Goal: Task Accomplishment & Management: Complete application form

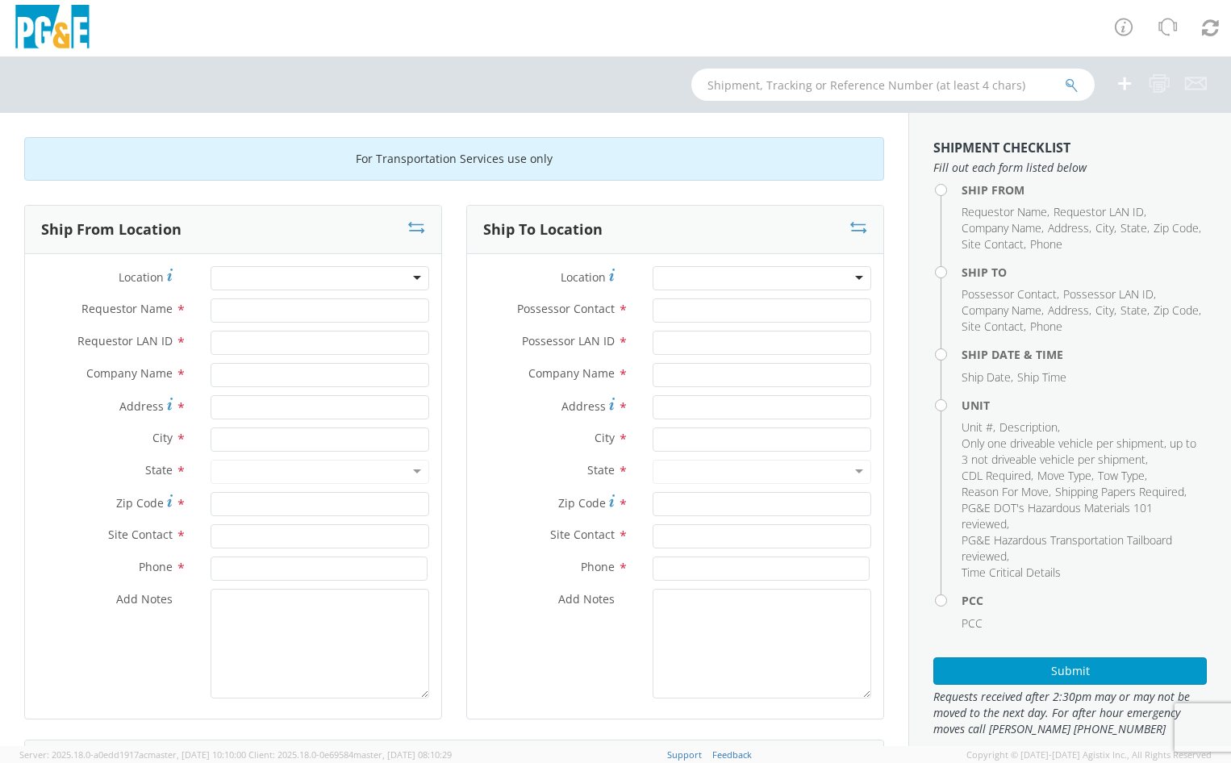
click at [413, 279] on div at bounding box center [319, 278] width 219 height 24
click at [410, 278] on div at bounding box center [319, 278] width 219 height 24
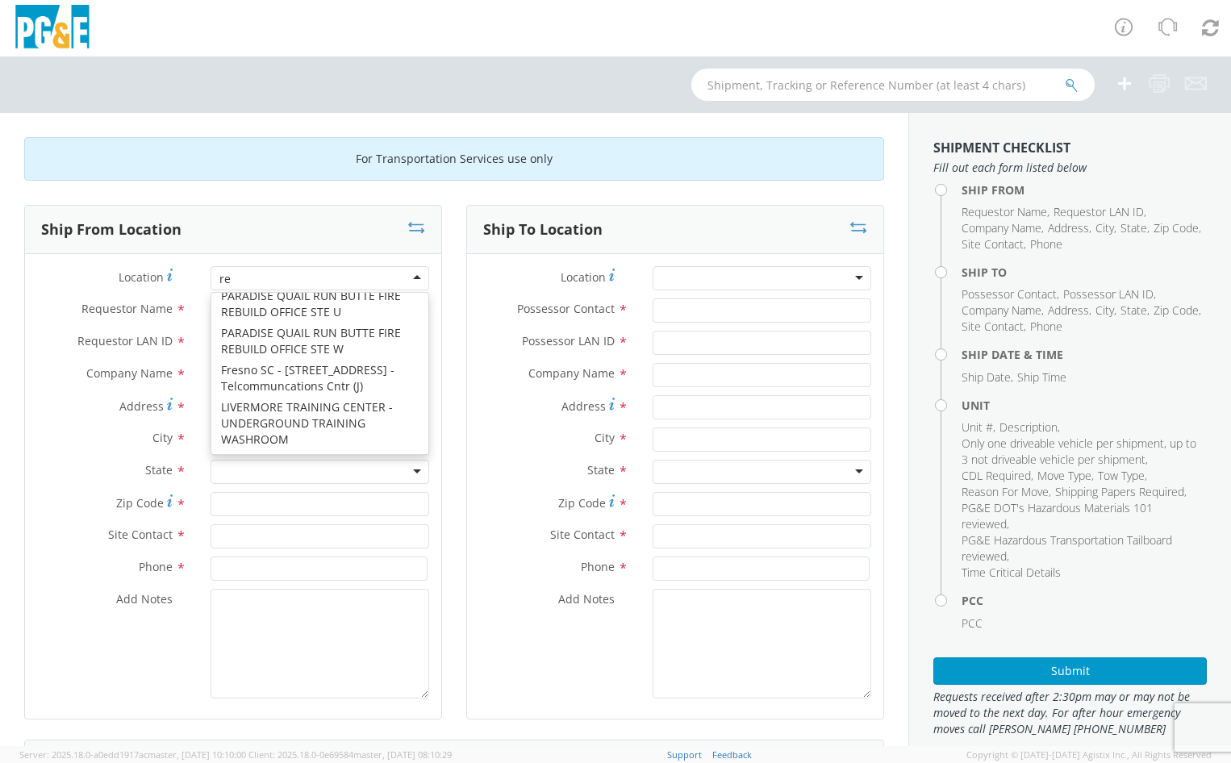
scroll to position [4, 0]
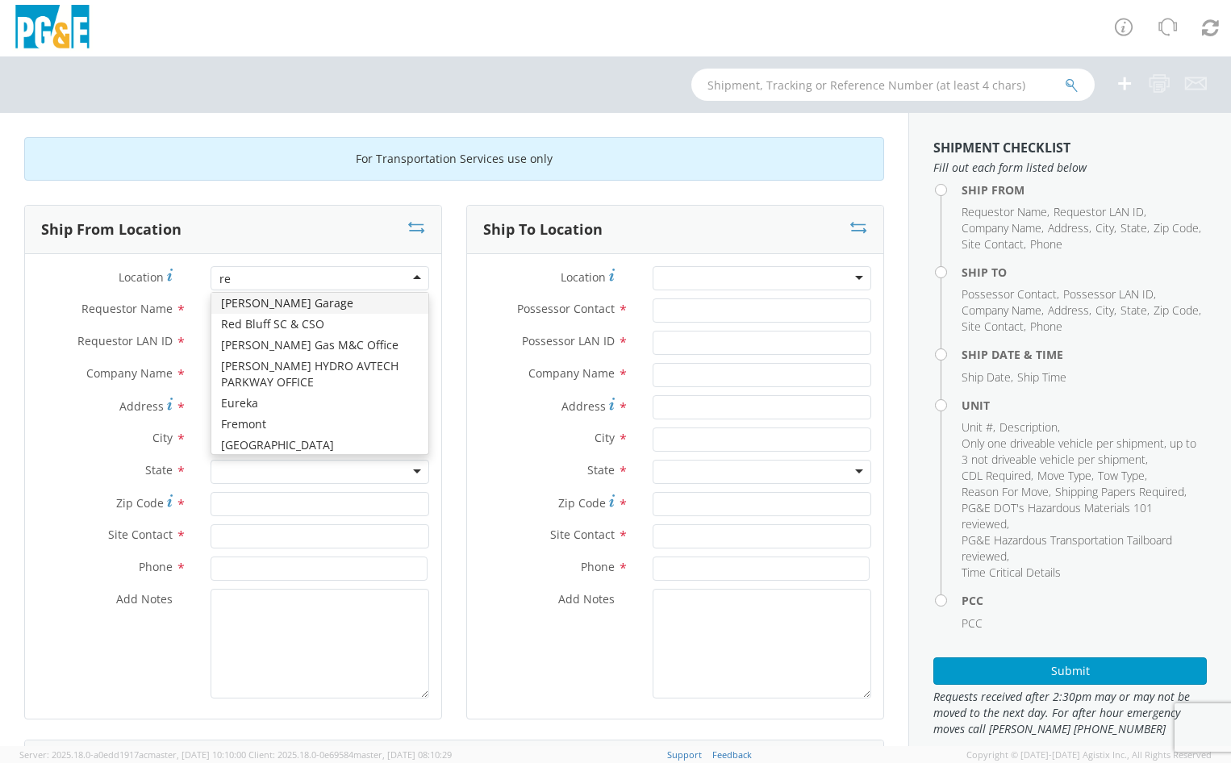
type input "red"
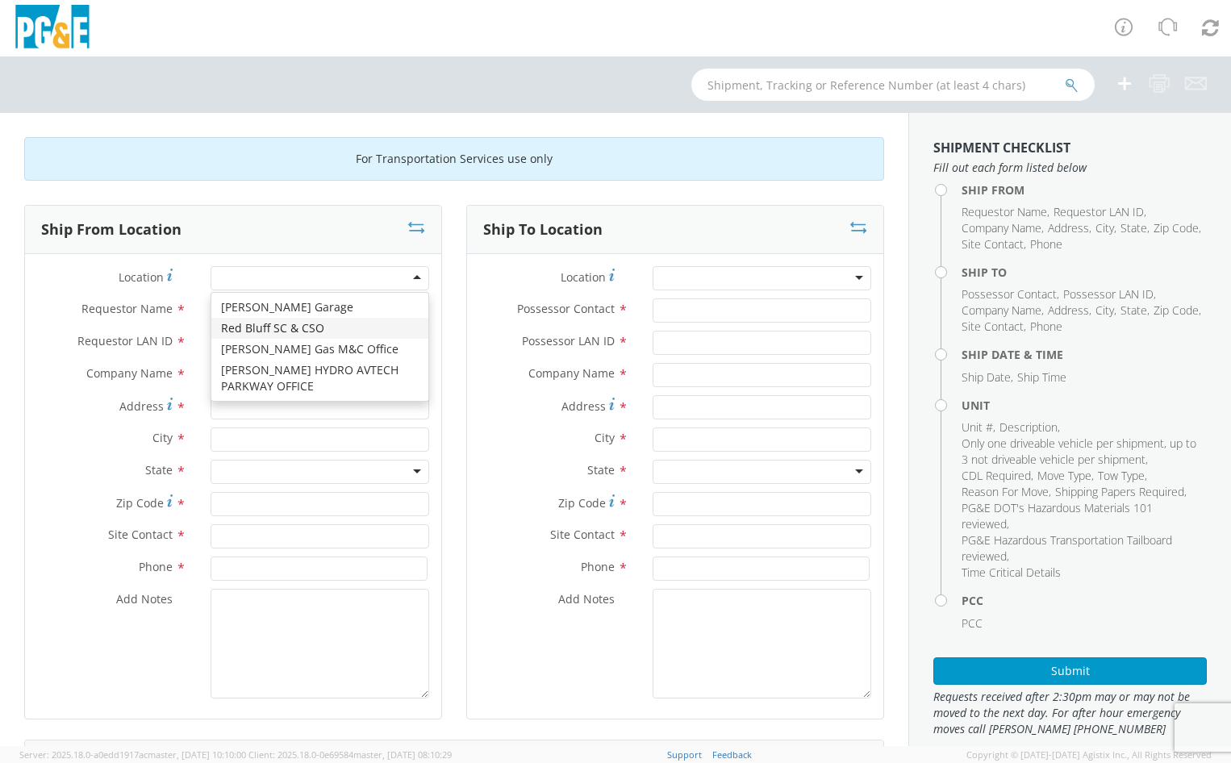
type input "PG&E"
type input "[STREET_ADDRESS]"
type input "RED BLUFF"
type input "96080"
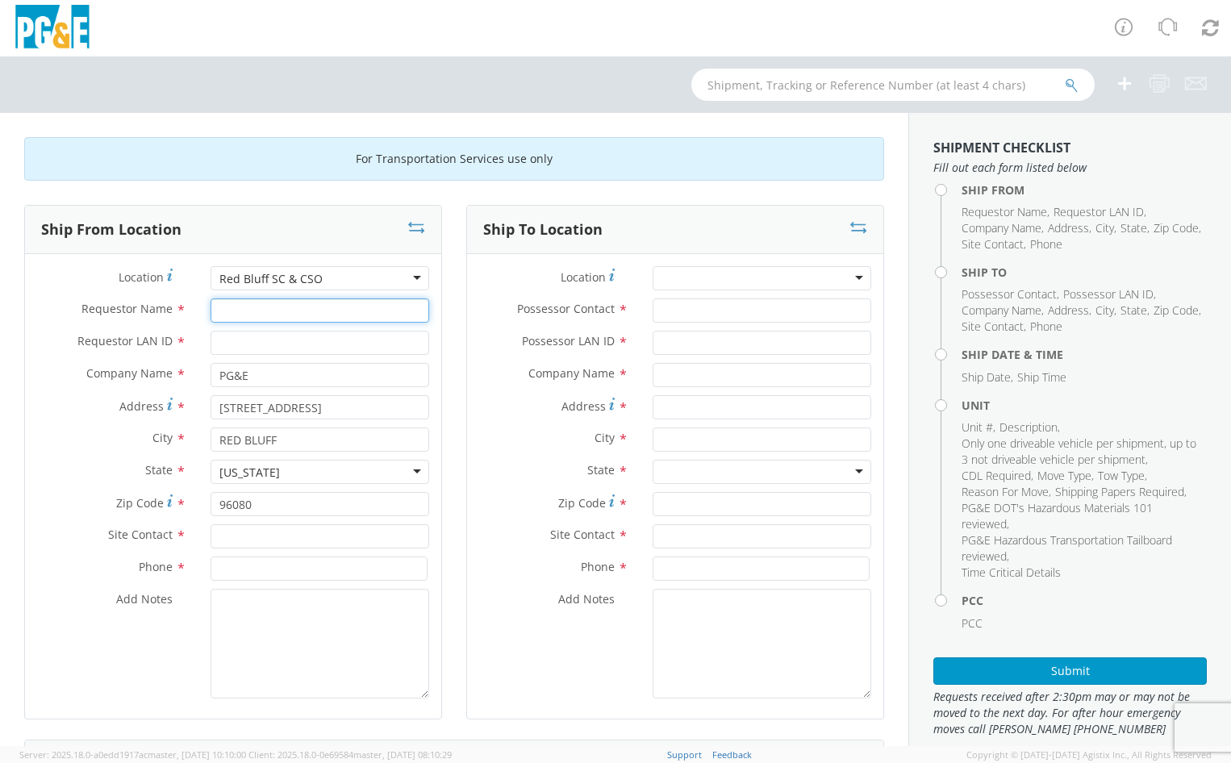
click at [307, 307] on input "Requestor Name *" at bounding box center [319, 310] width 219 height 24
type input "[PERSON_NAME]"
click at [227, 344] on input "Requestor LAN ID *" at bounding box center [319, 343] width 219 height 24
type input "cde1"
click at [260, 534] on input "text" at bounding box center [319, 536] width 219 height 24
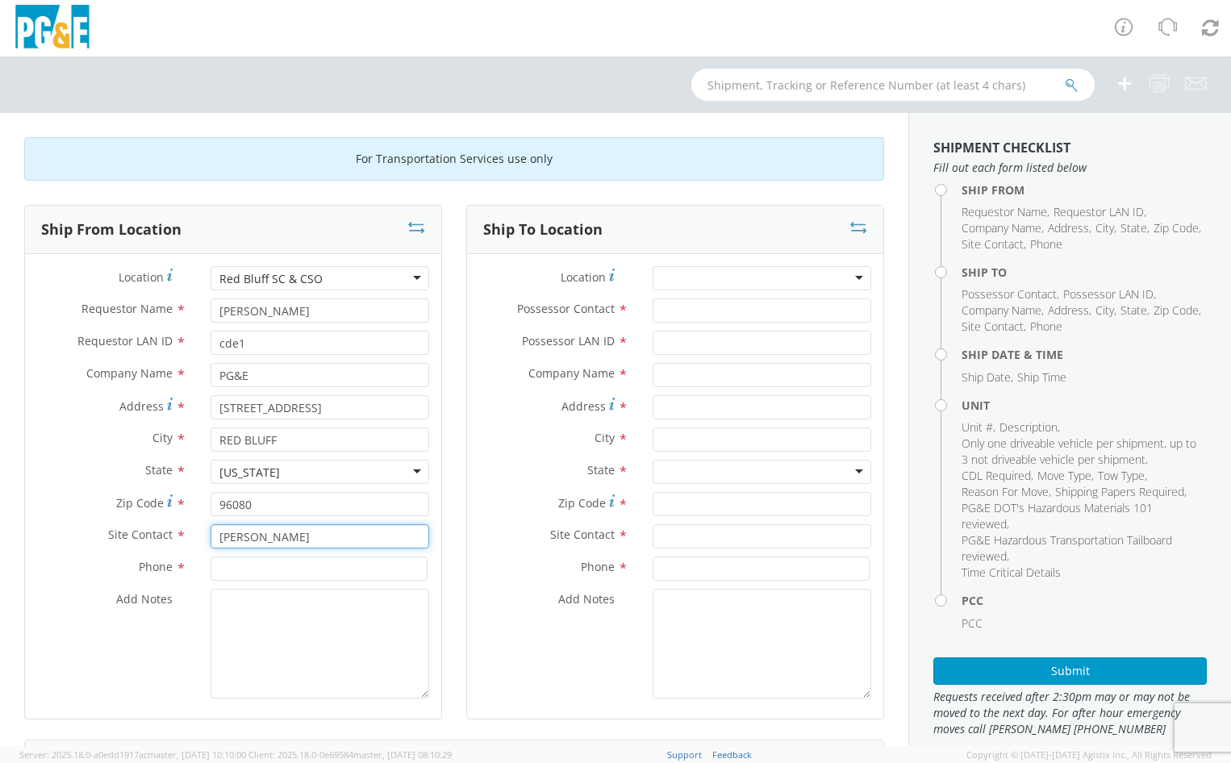
type input "[PERSON_NAME]"
click at [263, 570] on input at bounding box center [318, 568] width 217 height 24
type input "5302005003"
click at [846, 277] on div at bounding box center [761, 278] width 219 height 24
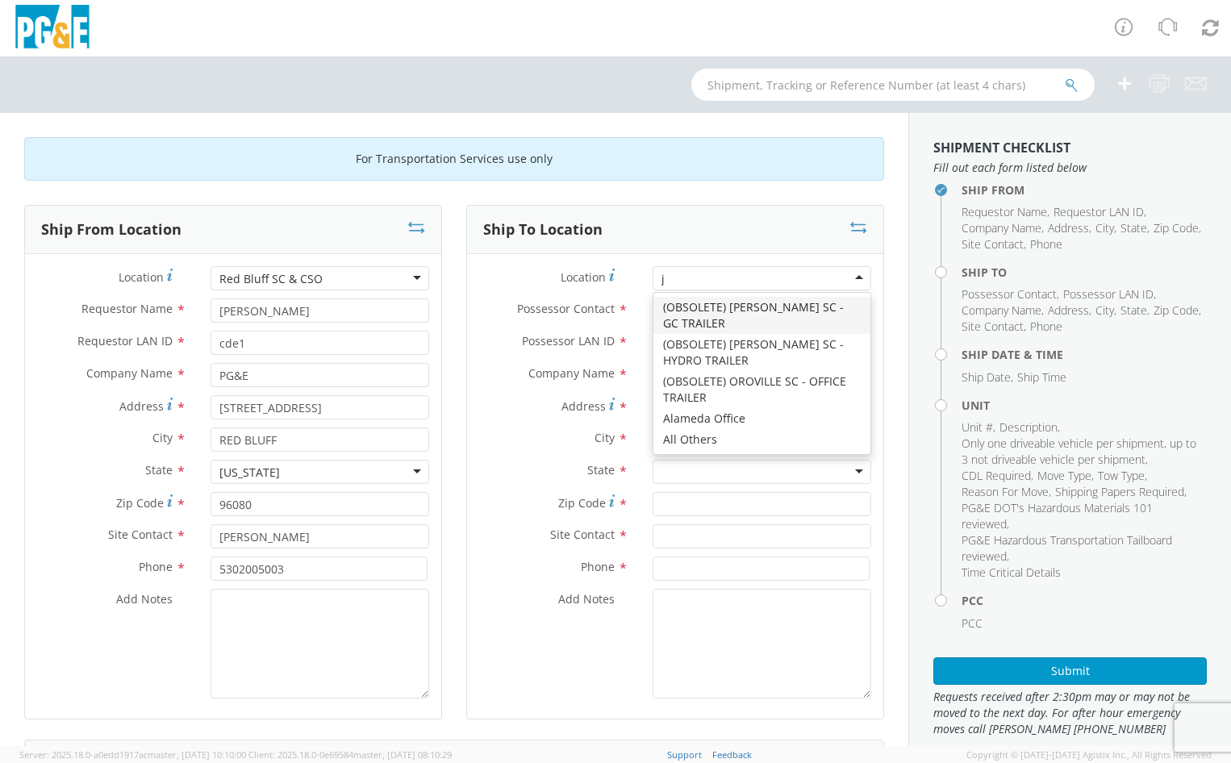
type input "jj"
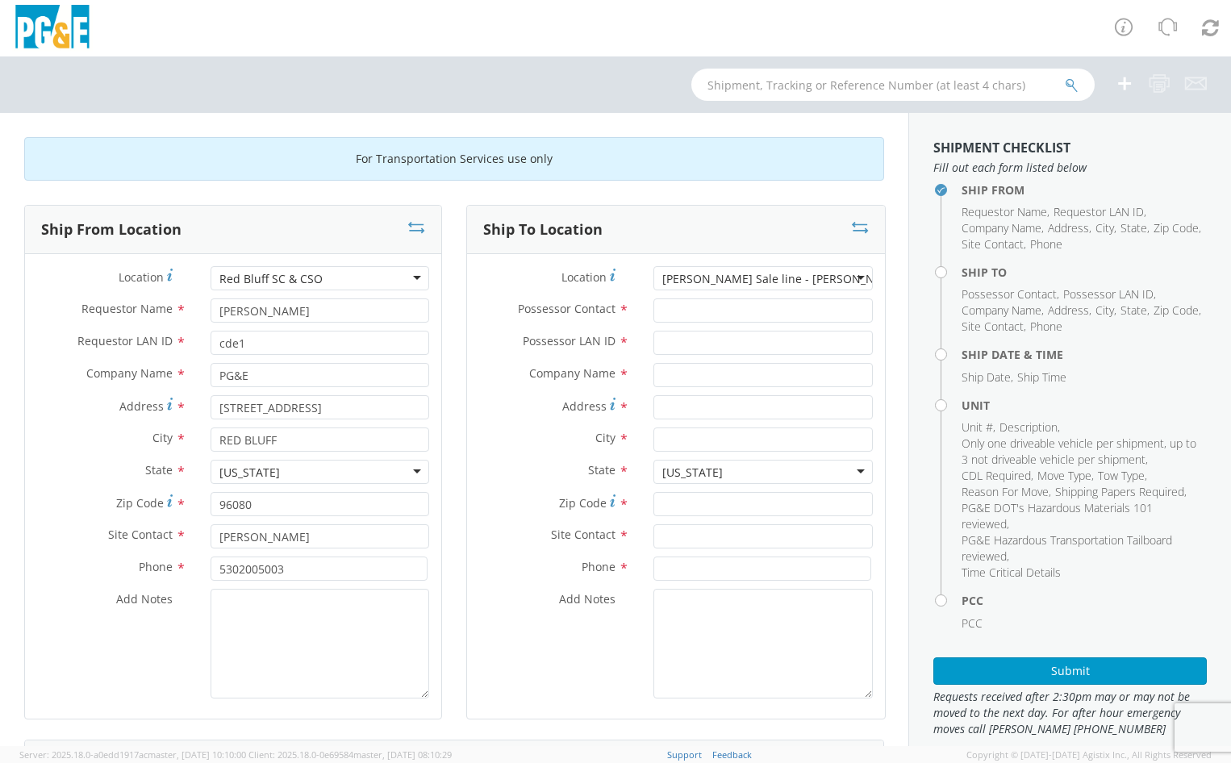
type input "PG&E"
type input "[STREET_ADDRESS][PERSON_NAME]"
type input "[PERSON_NAME]"
type input "95620"
type input "[PHONE_NUMBER]"
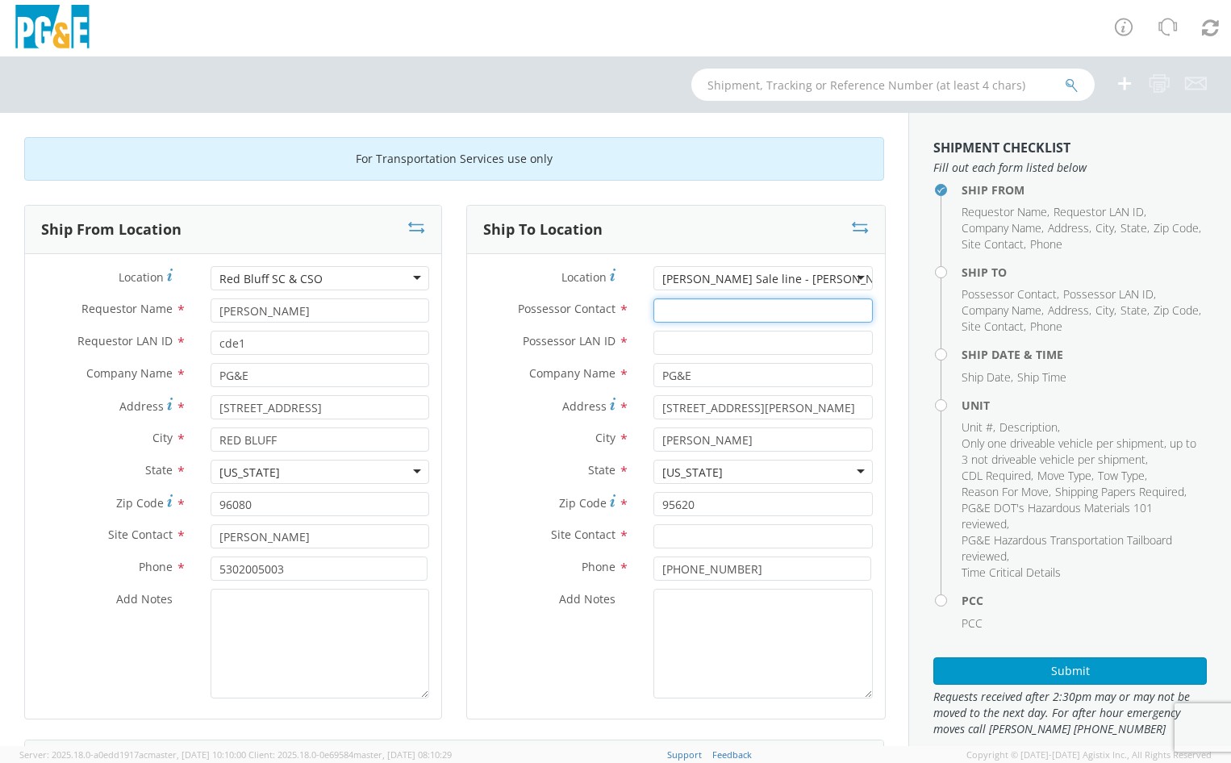
click at [717, 317] on input "Possessor Contact *" at bounding box center [762, 310] width 219 height 24
type input "[PERSON_NAME]"
drag, startPoint x: 664, startPoint y: 339, endPoint x: 653, endPoint y: 358, distance: 22.4
click at [661, 345] on input "Possessor LAN ID *" at bounding box center [762, 343] width 219 height 24
type input "cde1"
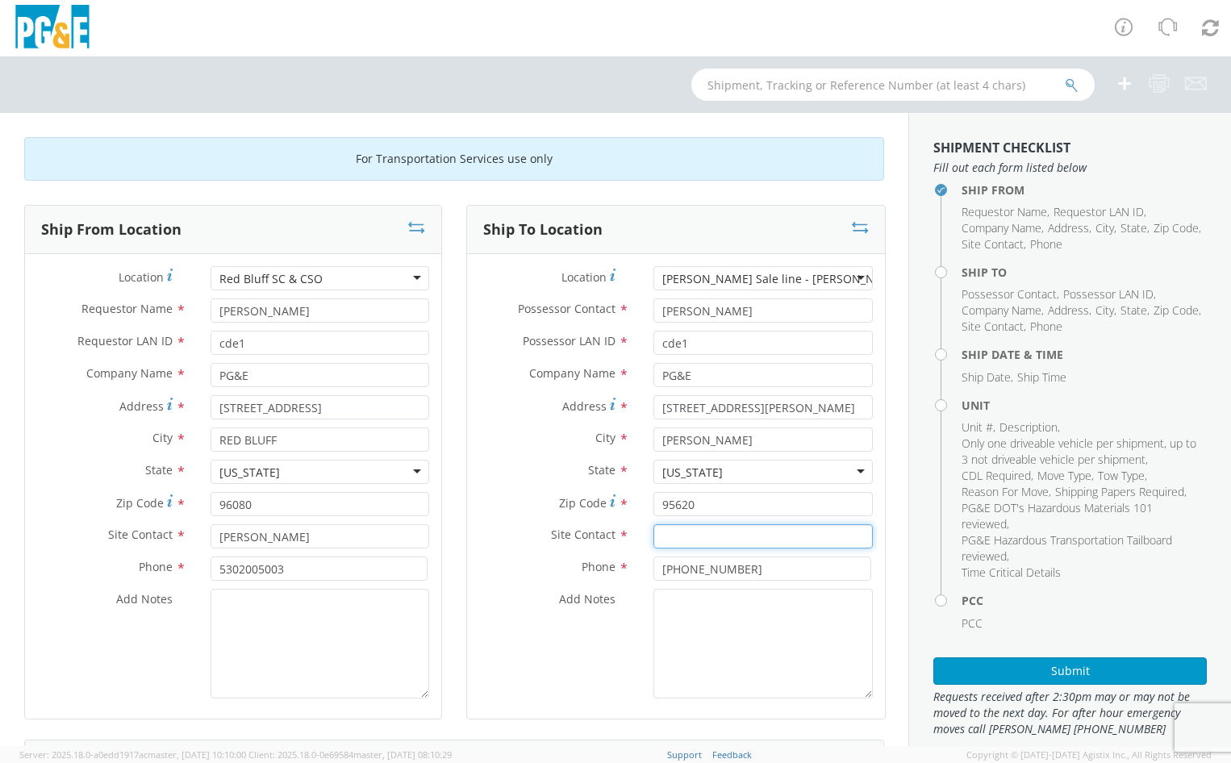
click at [681, 539] on input "text" at bounding box center [762, 536] width 219 height 24
type input "D"
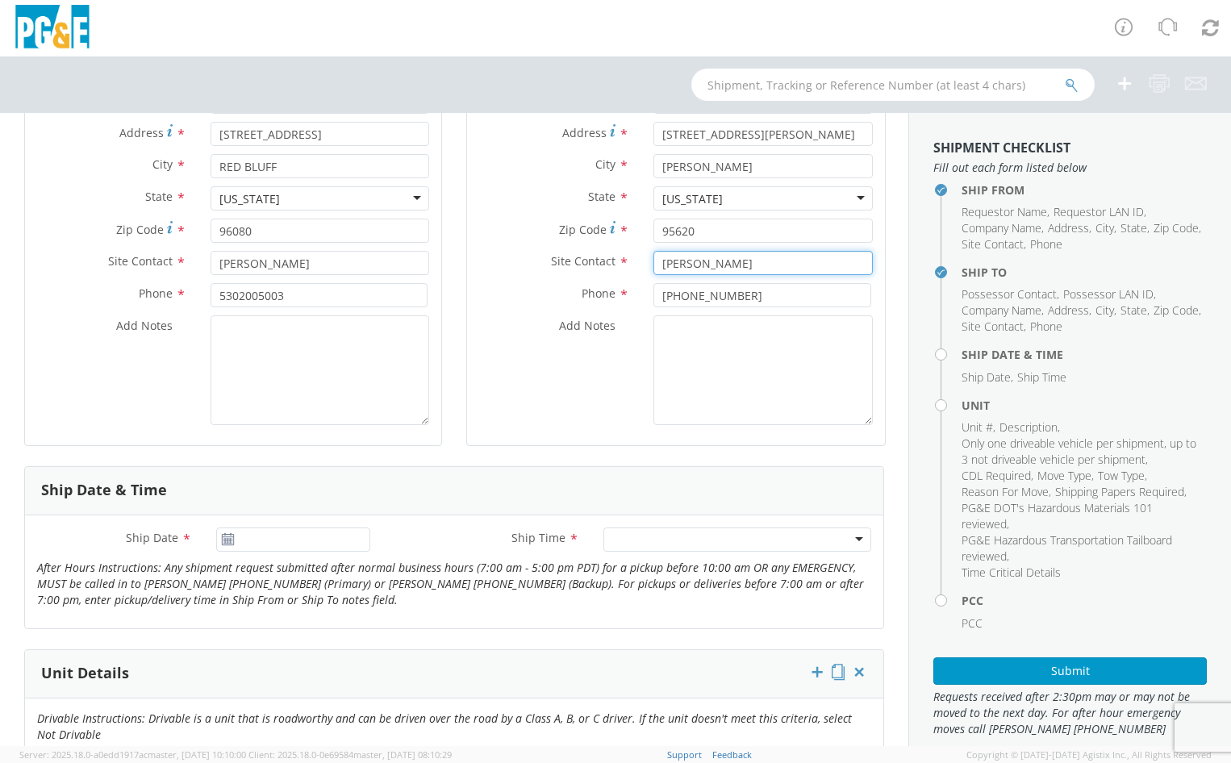
scroll to position [323, 0]
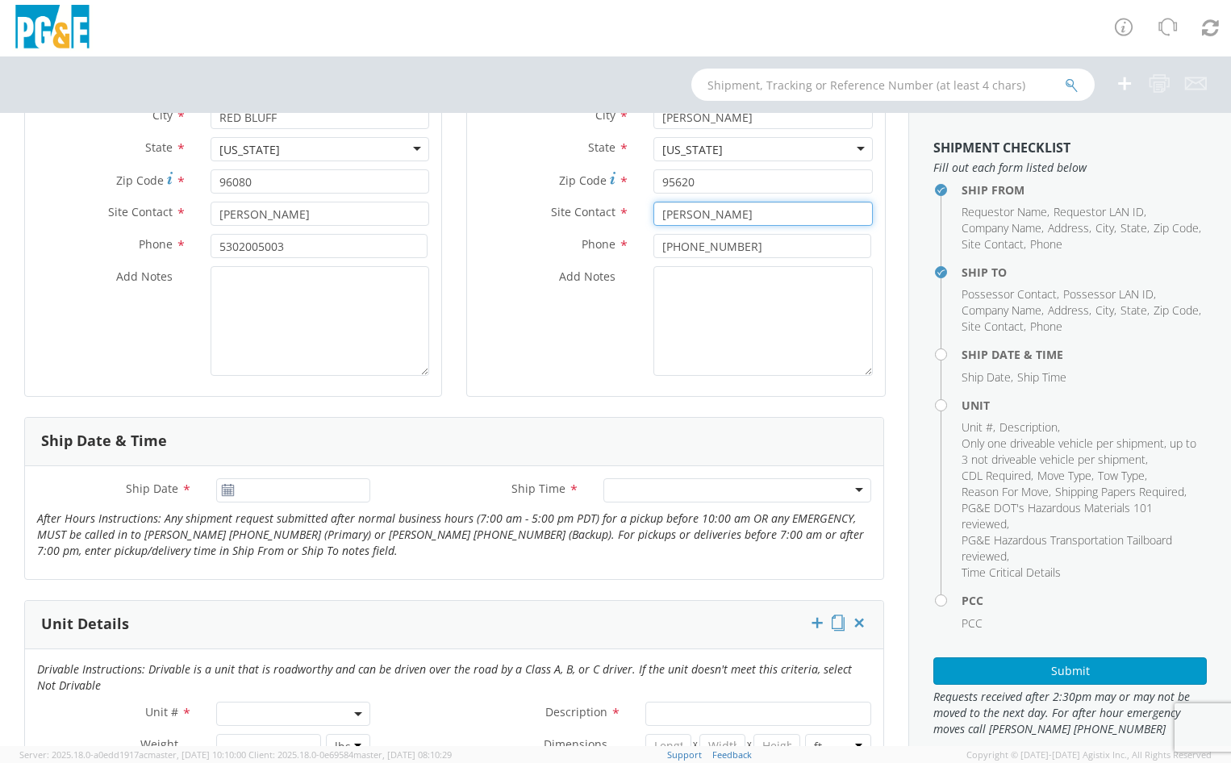
type input "[PERSON_NAME]"
type input "[DATE]"
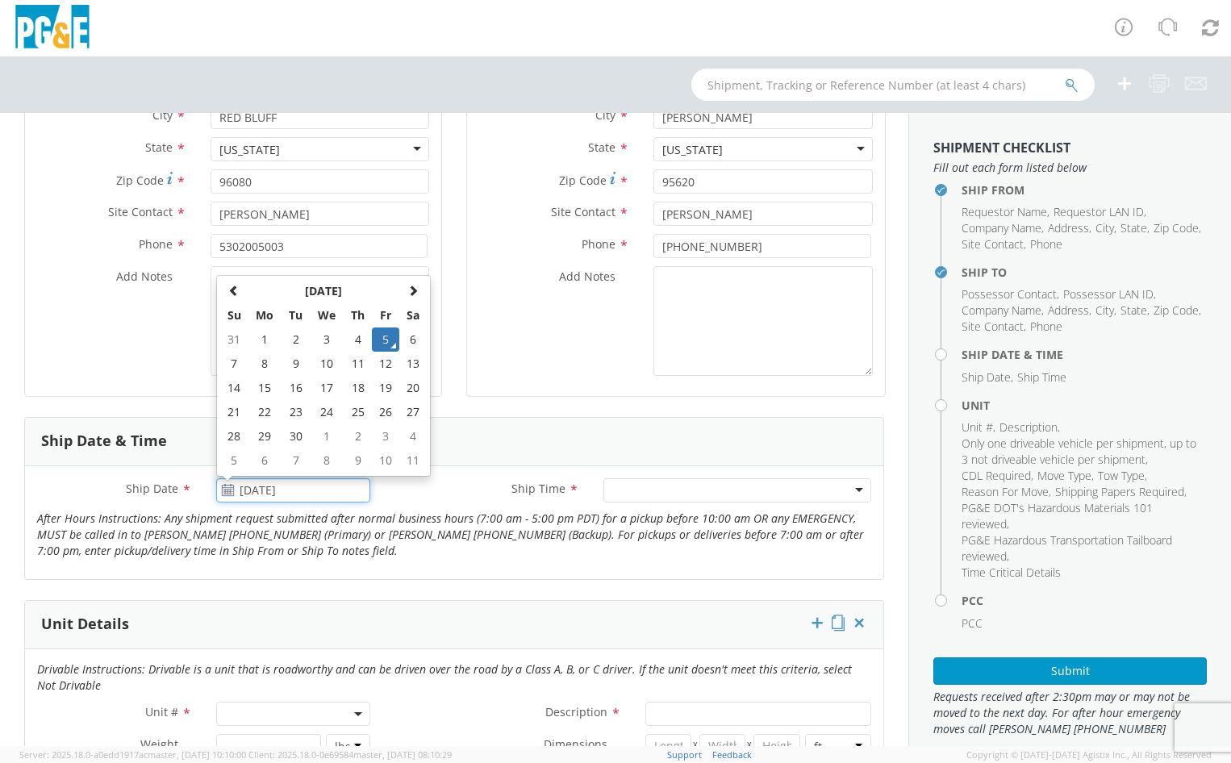
click at [273, 489] on input "[DATE]" at bounding box center [293, 490] width 155 height 24
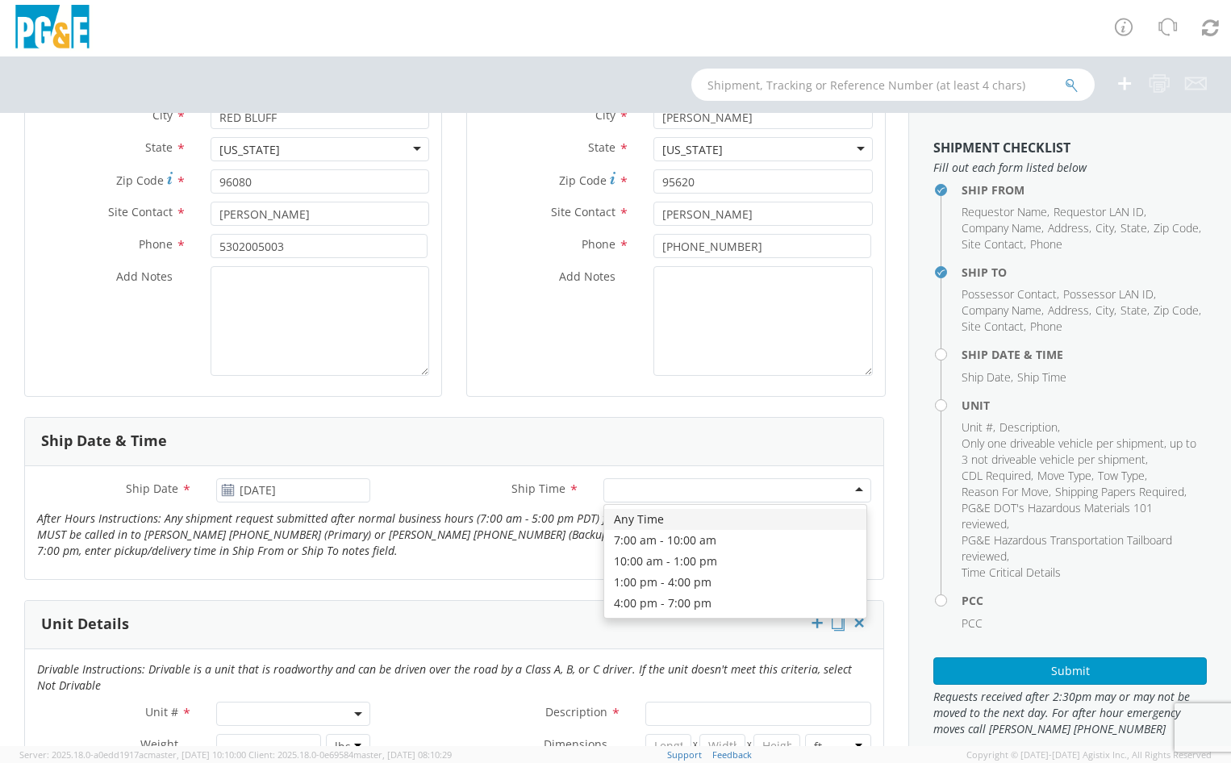
click at [647, 486] on div at bounding box center [737, 490] width 268 height 24
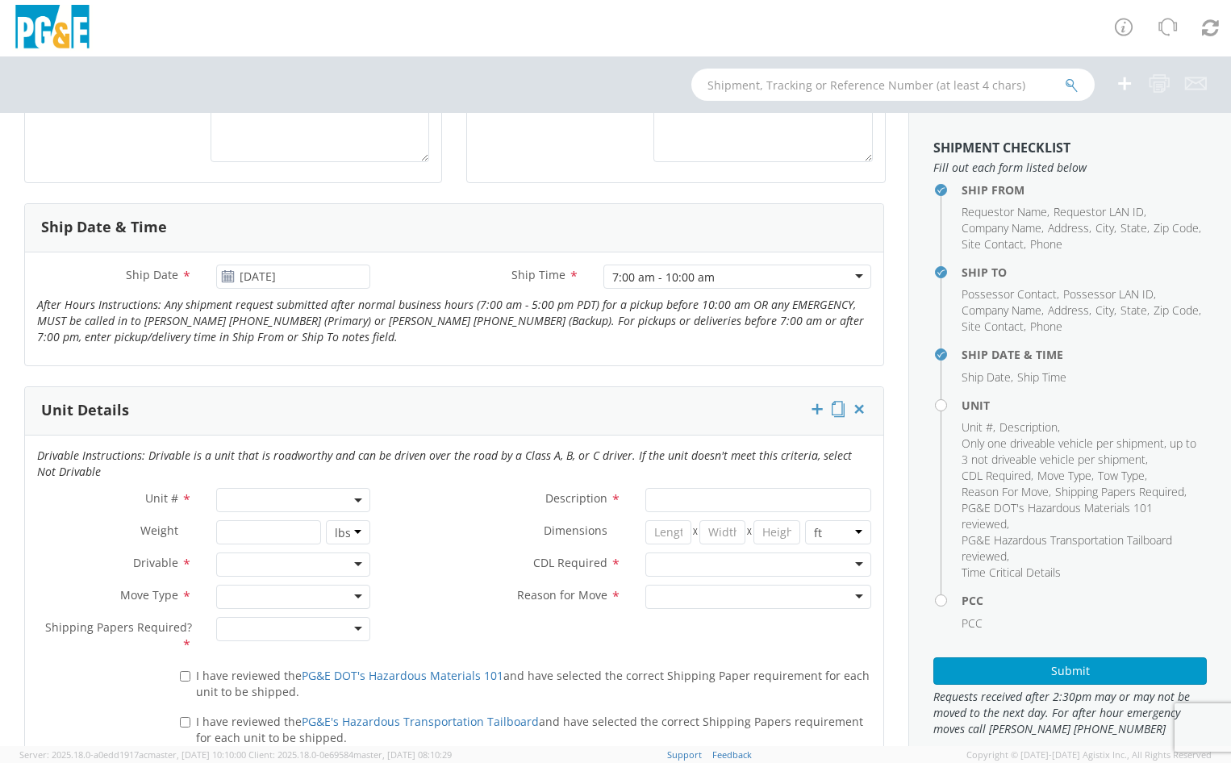
scroll to position [564, 0]
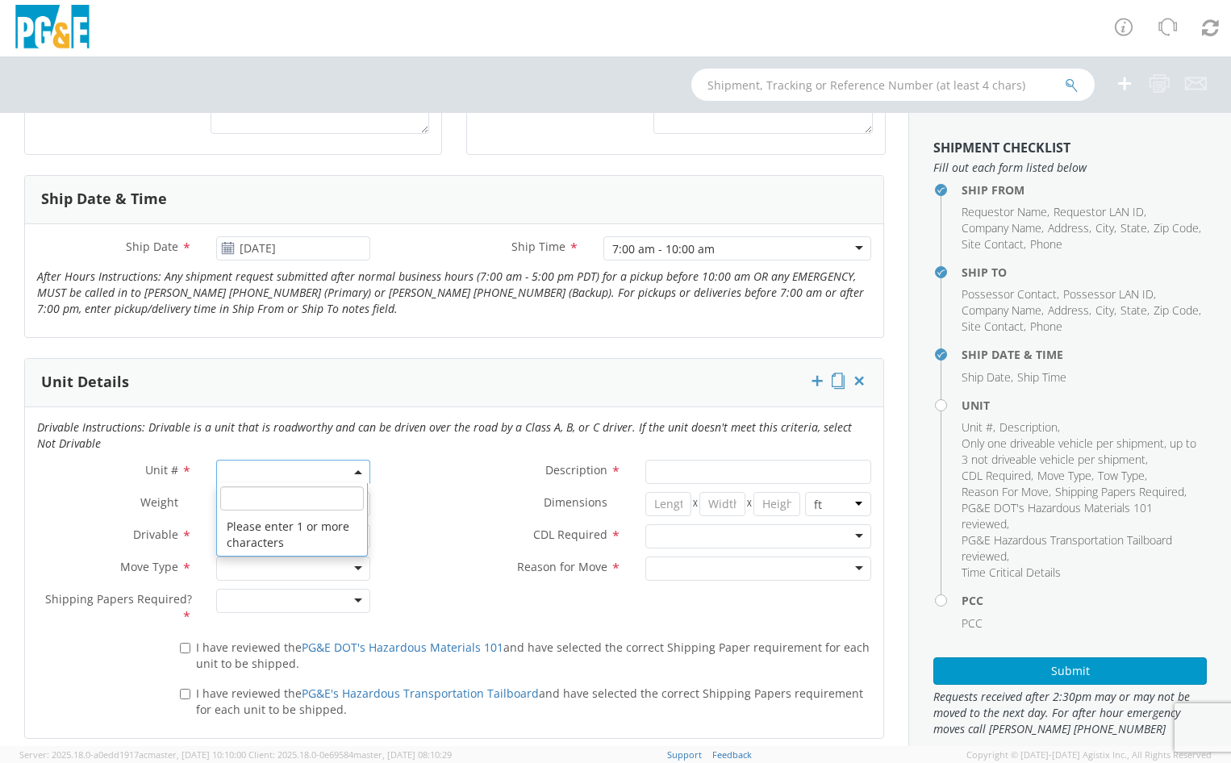
click at [351, 477] on span at bounding box center [293, 472] width 155 height 24
click at [324, 502] on input "search" at bounding box center [292, 498] width 144 height 24
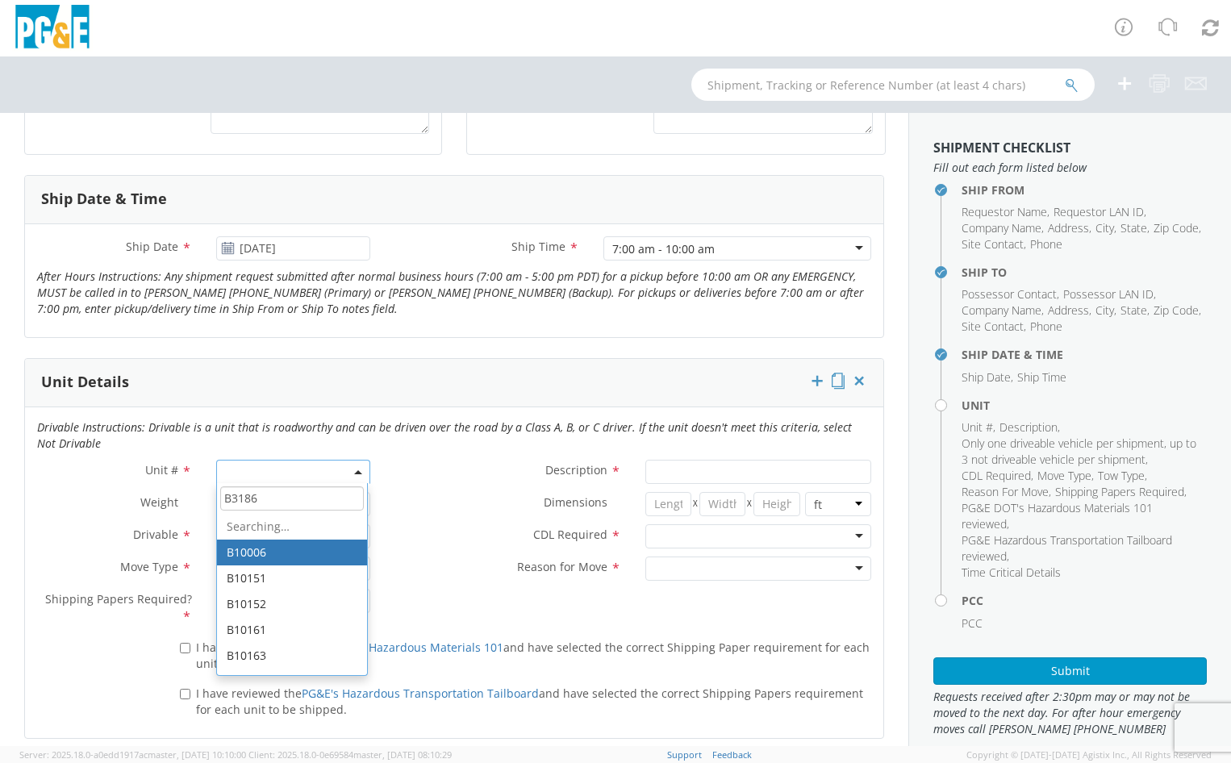
type input "B31866"
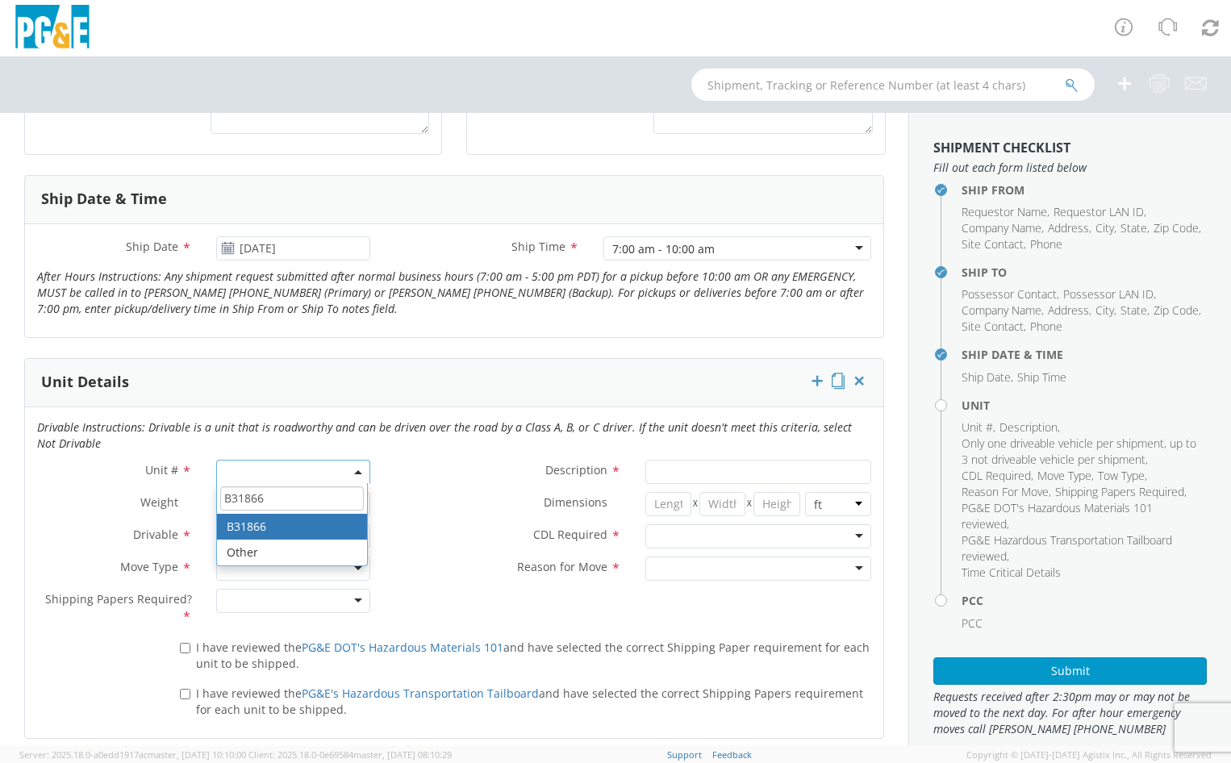
click at [279, 495] on input "B31866" at bounding box center [292, 498] width 144 height 24
click at [238, 501] on input "B31866" at bounding box center [292, 498] width 144 height 24
click at [290, 494] on input "B31866" at bounding box center [292, 498] width 144 height 24
type input "PICKUP; 1/2T 4x4"
type input "7350"
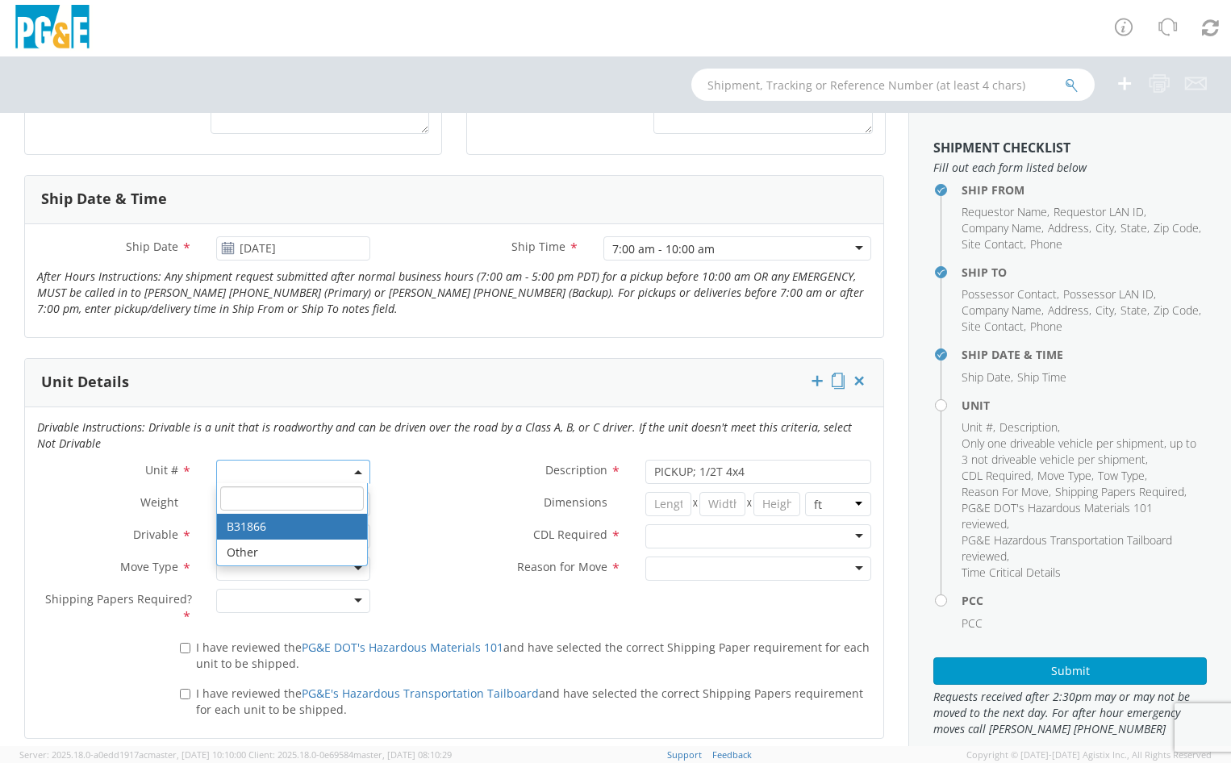
select select "B31866"
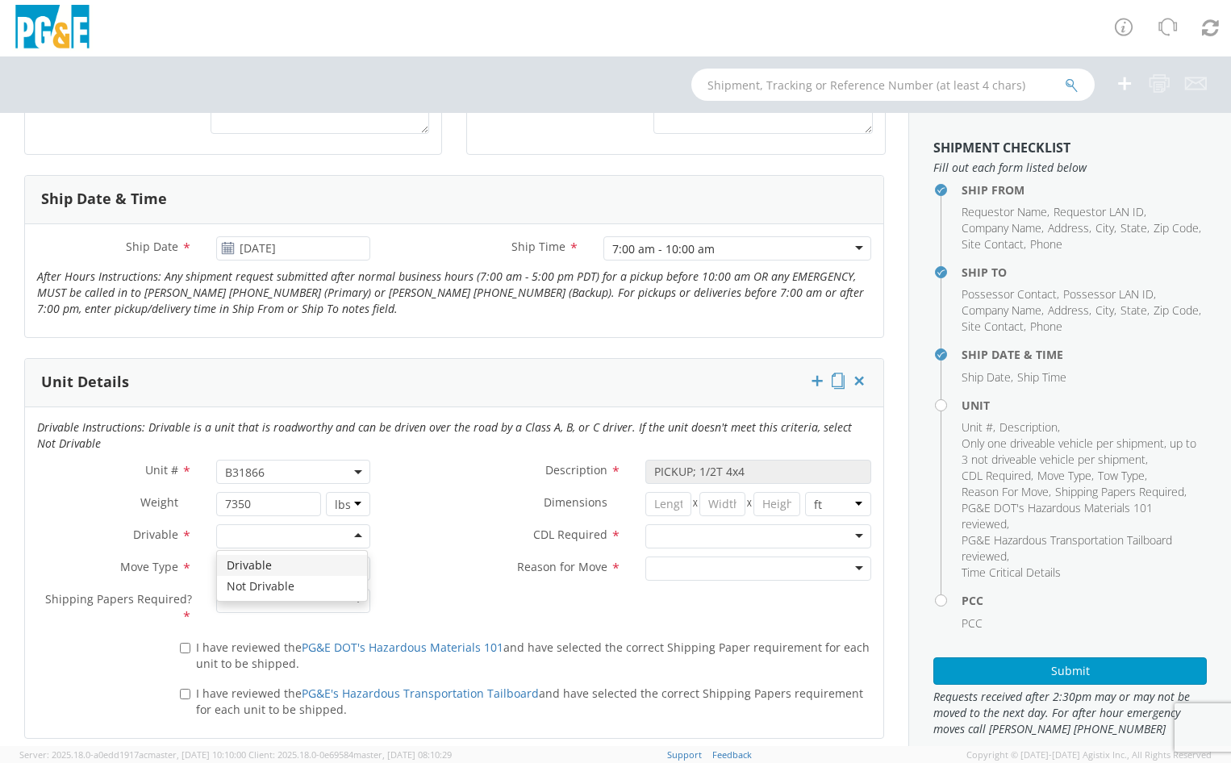
click at [351, 531] on div at bounding box center [293, 536] width 155 height 24
click at [354, 572] on div at bounding box center [293, 568] width 155 height 24
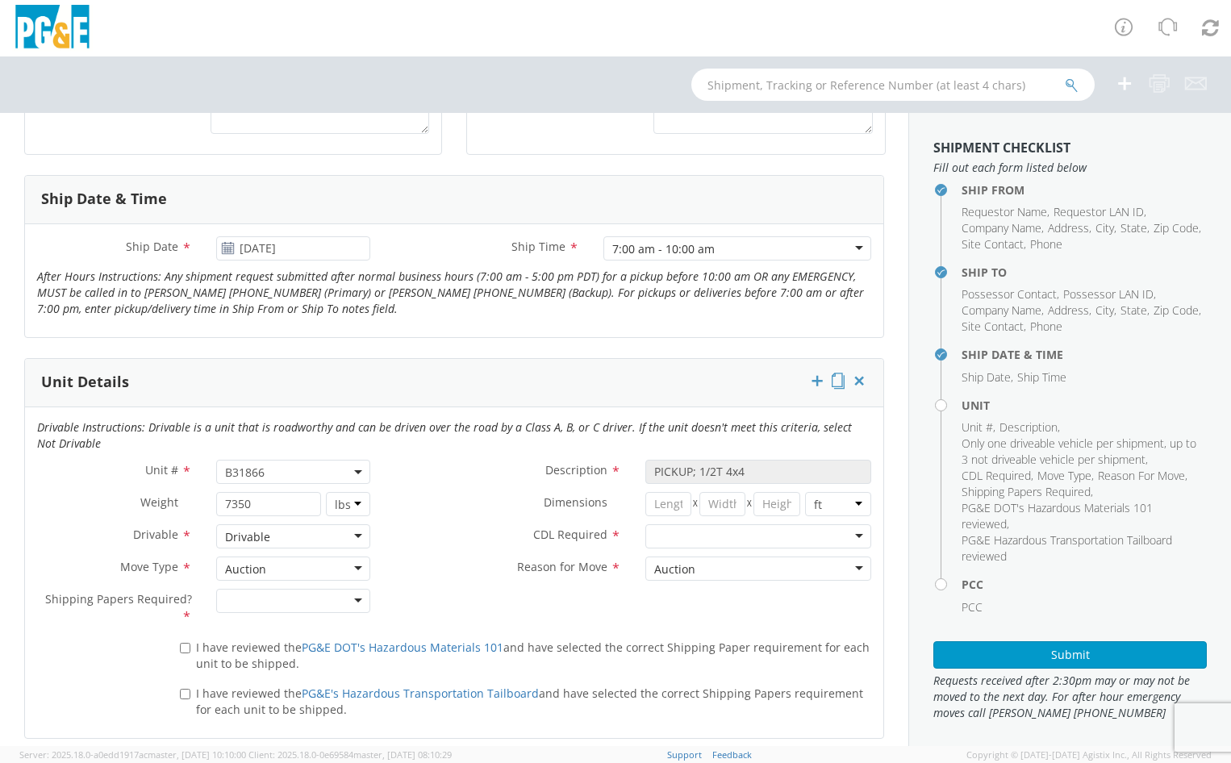
click at [357, 602] on div at bounding box center [293, 601] width 155 height 24
click at [846, 535] on div at bounding box center [758, 536] width 226 height 24
click at [183, 651] on input "I have reviewed the PG&E DOT's Hazardous Materials 101 and have selected the co…" at bounding box center [185, 648] width 10 height 10
checkbox input "true"
click at [185, 696] on input "I have reviewed the PG&E's Hazardous Transportation Tailboard and have selected…" at bounding box center [185, 694] width 10 height 10
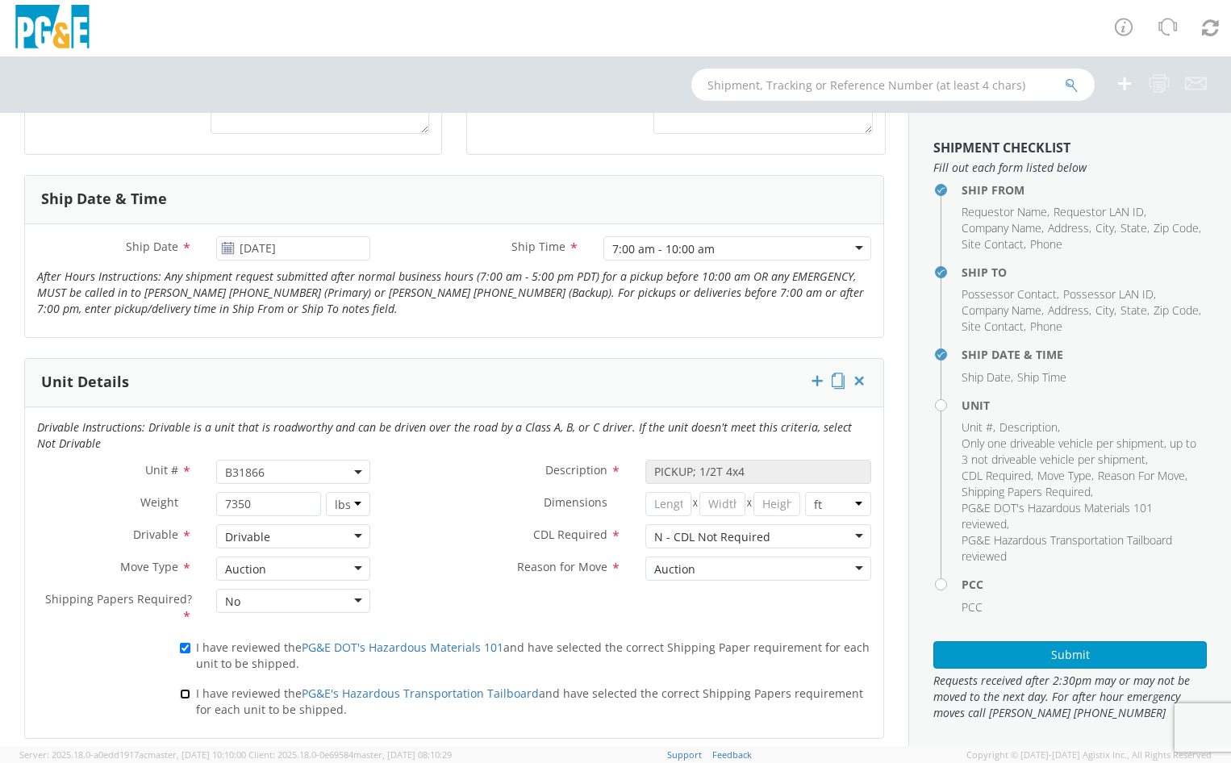
checkbox input "true"
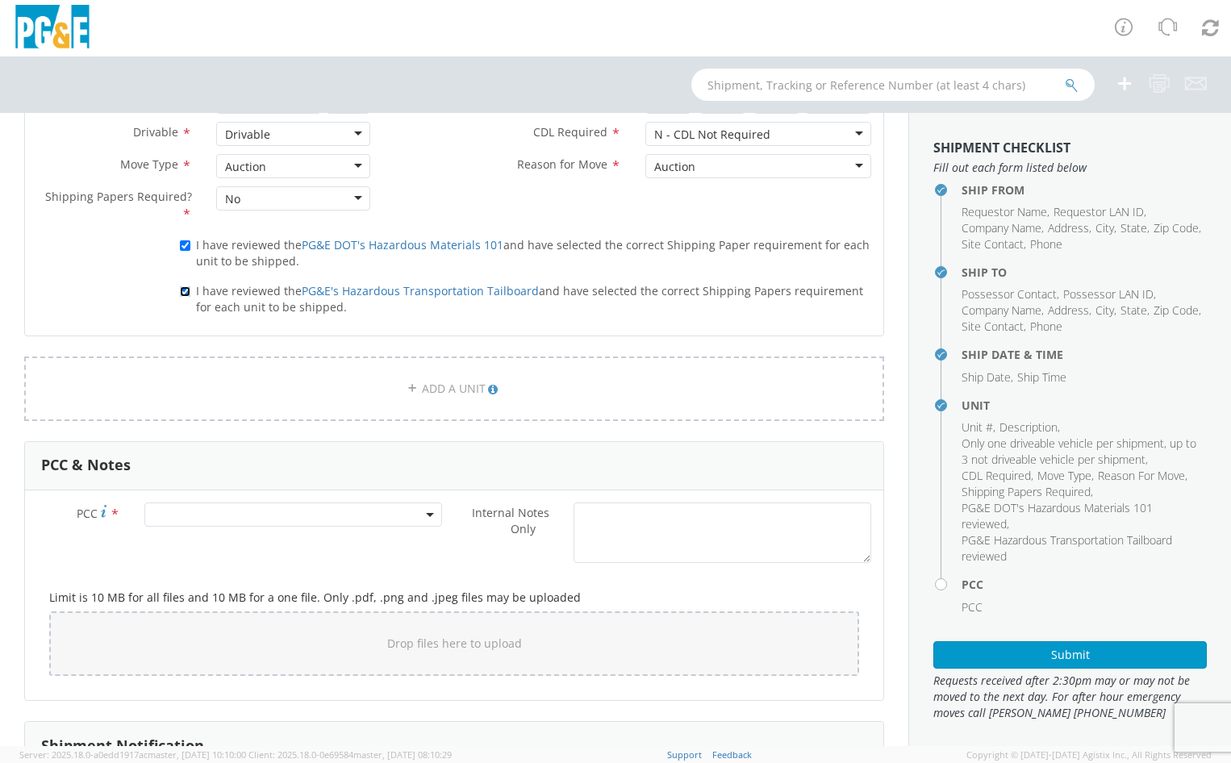
scroll to position [968, 0]
click at [426, 515] on b at bounding box center [430, 514] width 8 height 4
click at [200, 541] on input "number" at bounding box center [290, 540] width 285 height 24
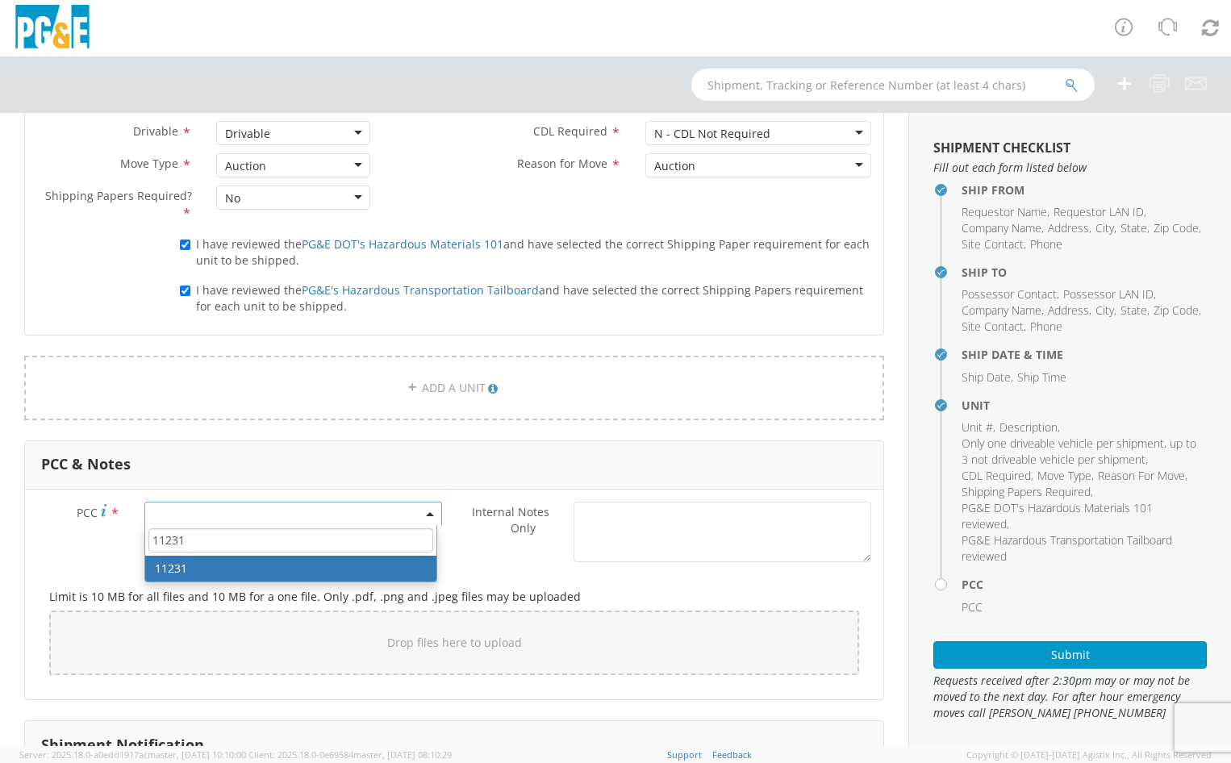
type input "11231"
select select "11231"
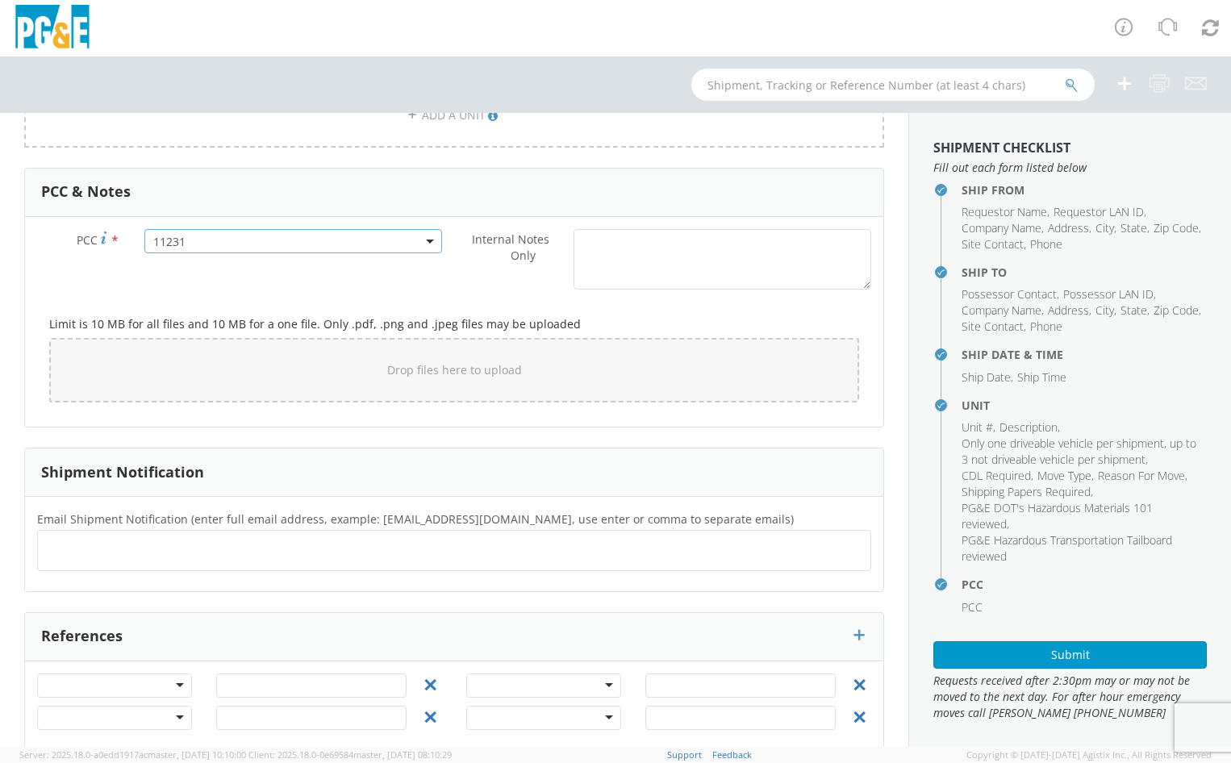
scroll to position [1265, 0]
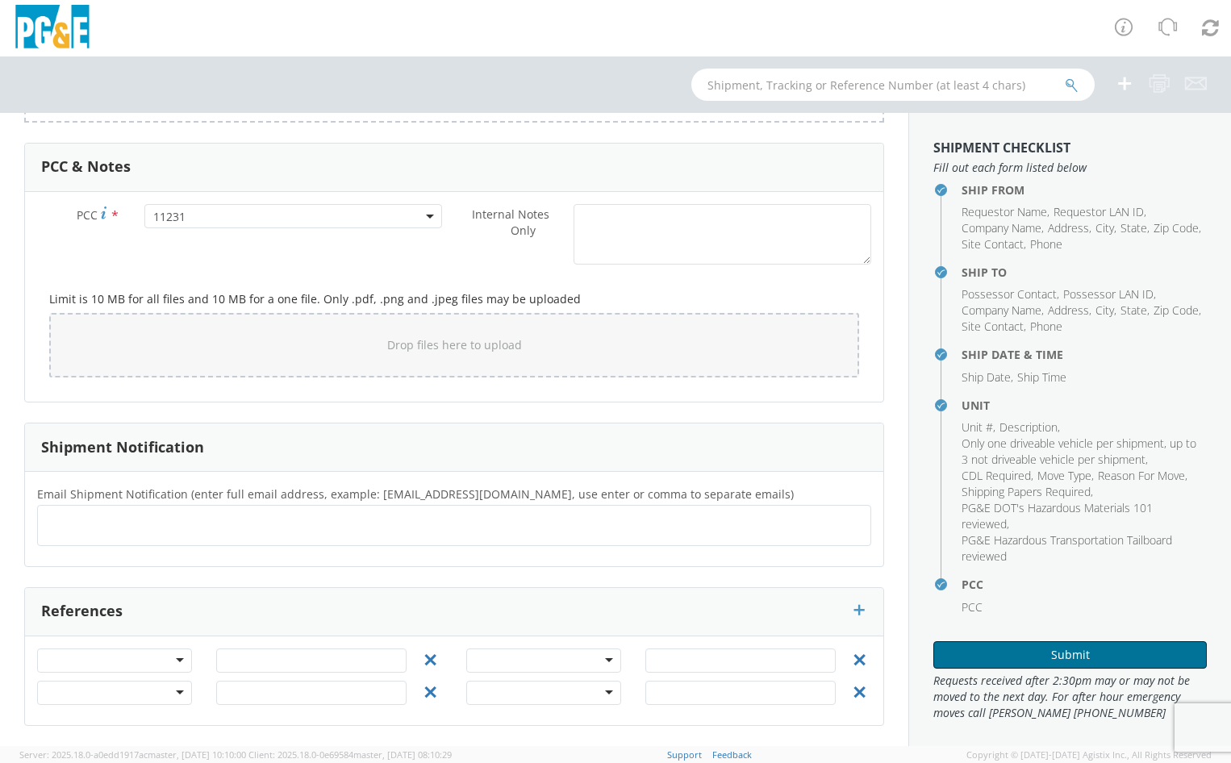
click at [1054, 653] on button "Submit" at bounding box center [1069, 654] width 273 height 27
